Goal: Information Seeking & Learning: Learn about a topic

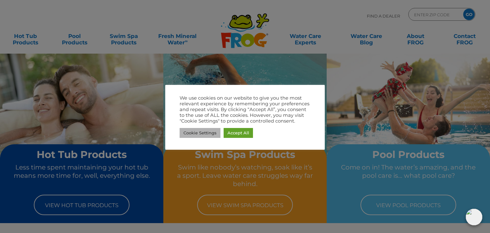
click at [209, 135] on link "Cookie Settings" at bounding box center [200, 133] width 41 height 10
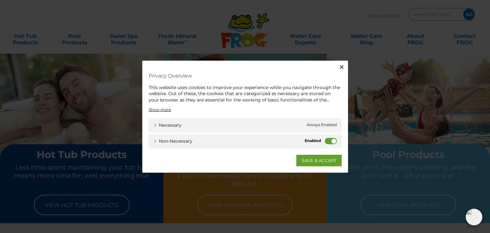
click at [327, 139] on label "Non-necessary" at bounding box center [331, 141] width 12 height 6
click at [0, 0] on input "Non-necessary" at bounding box center [0, 0] width 0 height 0
click at [319, 163] on link "SAVE & ACCEPT" at bounding box center [318, 160] width 45 height 11
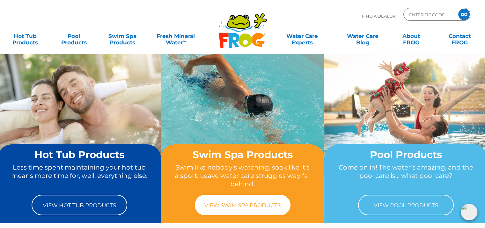
click at [265, 206] on link "View Swim Spa Products" at bounding box center [243, 205] width 96 height 20
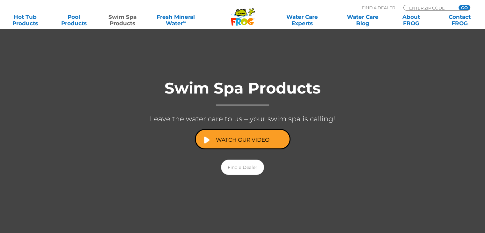
scroll to position [96, 0]
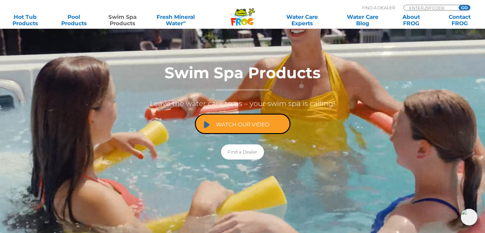
click at [258, 127] on link "Watch Our Video" at bounding box center [243, 124] width 96 height 20
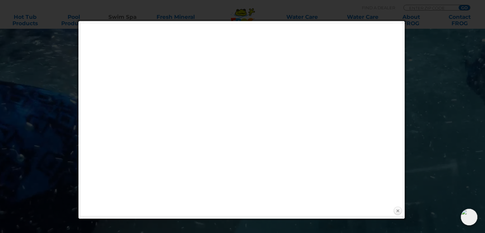
click at [397, 212] on link "Close" at bounding box center [398, 211] width 10 height 10
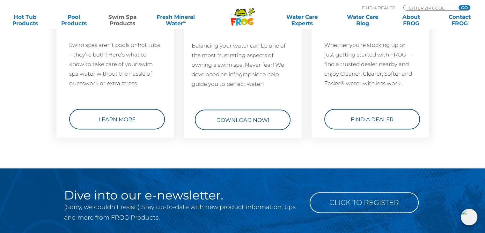
scroll to position [989, 0]
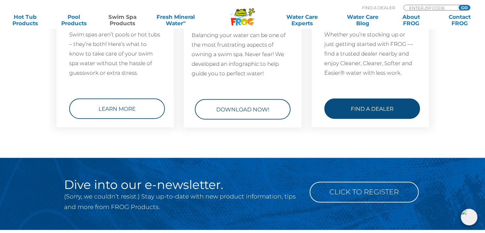
click at [376, 101] on link "Find a Dealer" at bounding box center [373, 108] width 96 height 20
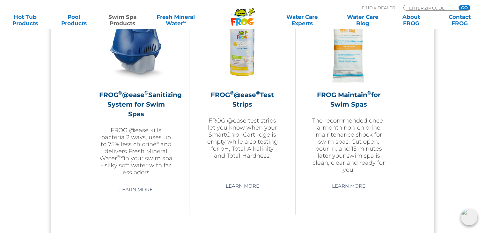
scroll to position [606, 0]
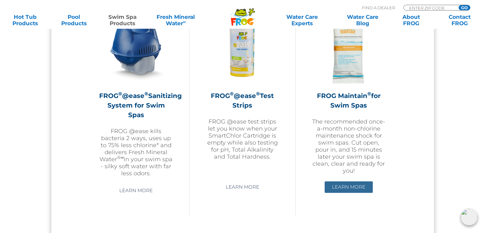
click at [343, 185] on link "Learn More" at bounding box center [349, 186] width 48 height 11
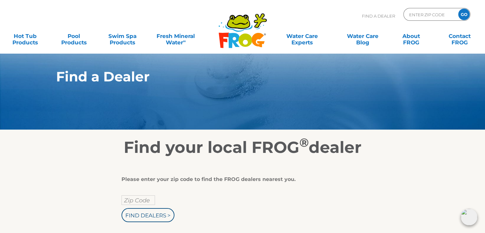
drag, startPoint x: 66, startPoint y: 24, endPoint x: 102, endPoint y: 66, distance: 55.7
click at [68, 22] on div "Find A Dealer ENTER ZIP CODE GO" at bounding box center [242, 19] width 473 height 22
click at [135, 201] on input "text" at bounding box center [139, 200] width 34 height 10
type input "80503"
click at [147, 216] on input "Find Dealers >" at bounding box center [148, 215] width 53 height 14
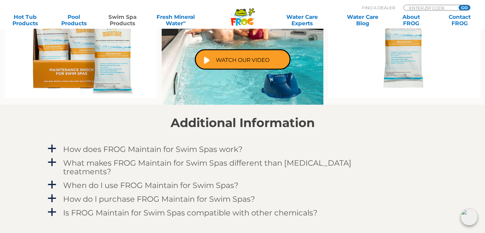
scroll to position [511, 0]
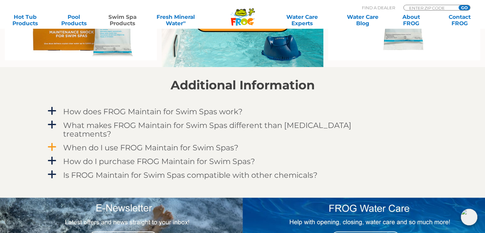
click at [221, 143] on h4 "When do I use FROG Maintain for Swim Spas?" at bounding box center [151, 147] width 176 height 9
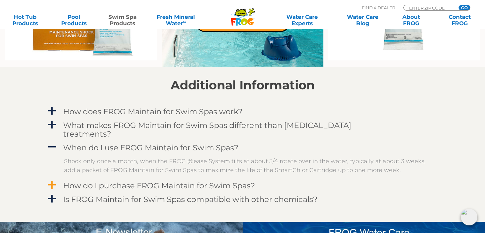
click at [208, 181] on h4 "How do I purchase FROG Maintain for Swim Spas?" at bounding box center [159, 185] width 192 height 9
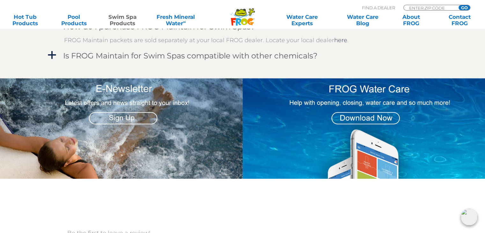
scroll to position [670, 0]
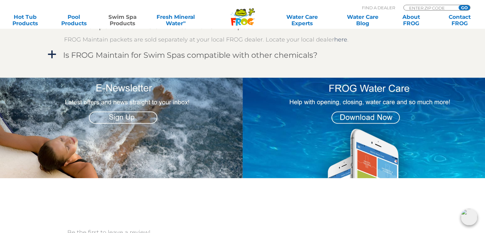
click at [364, 111] on img at bounding box center [364, 128] width 243 height 101
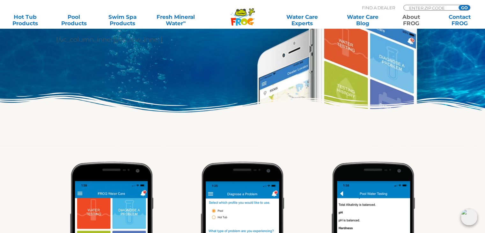
scroll to position [191, 0]
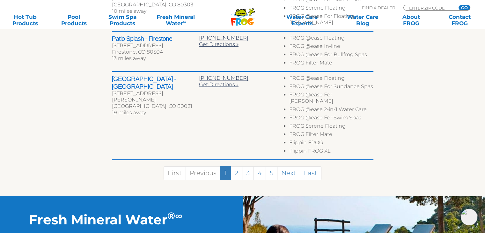
scroll to position [479, 0]
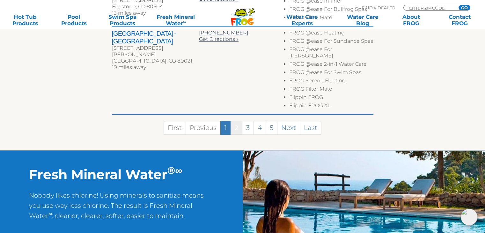
click at [236, 121] on link "2" at bounding box center [237, 128] width 12 height 14
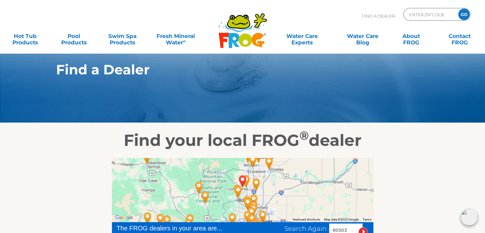
scroll to position [0, 0]
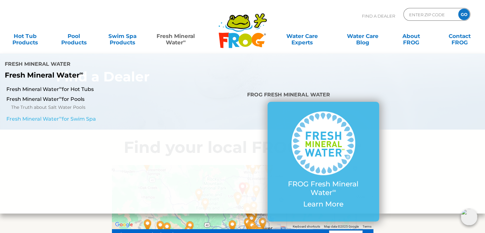
click at [48, 116] on link "Fresh Mineral Water ∞ for Swim Spa" at bounding box center [83, 119] width 155 height 7
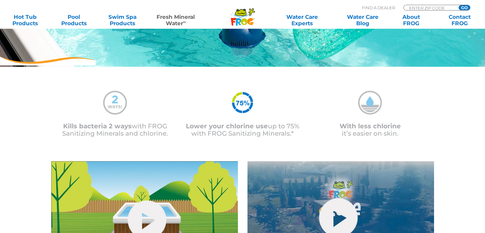
scroll to position [255, 0]
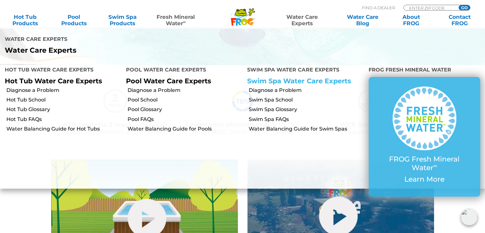
click at [316, 77] on link "Swim Spa Water Care Experts" at bounding box center [299, 81] width 104 height 8
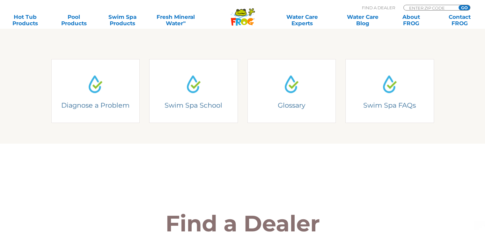
scroll to position [255, 0]
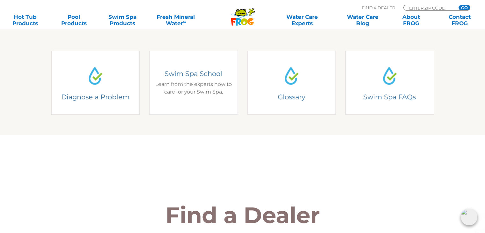
click at [179, 101] on div "Swim Spa School Learn from the experts how to care for your Swim Spa." at bounding box center [193, 83] width 89 height 64
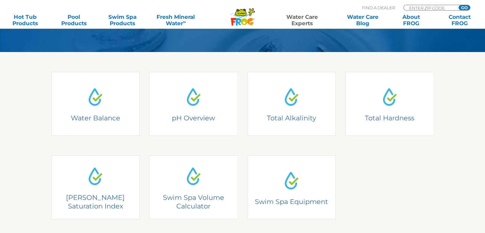
scroll to position [160, 0]
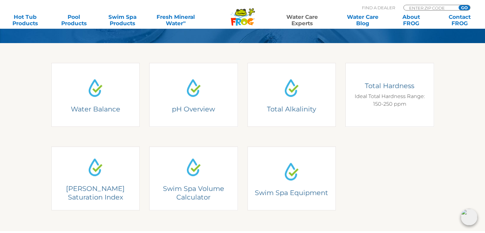
click at [394, 111] on div "Total Hardness Ideal Total Hardness Range: 150-250 ppm" at bounding box center [390, 95] width 89 height 64
